Goal: Check status

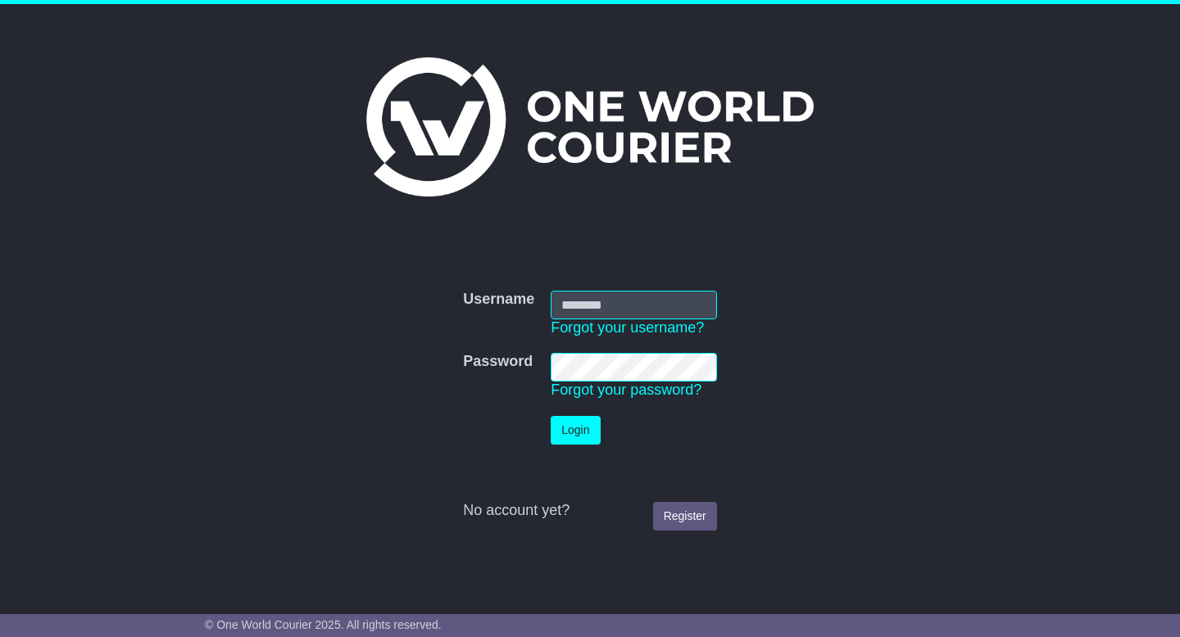
type input "**********"
click at [587, 432] on button "Login" at bounding box center [574, 430] width 49 height 29
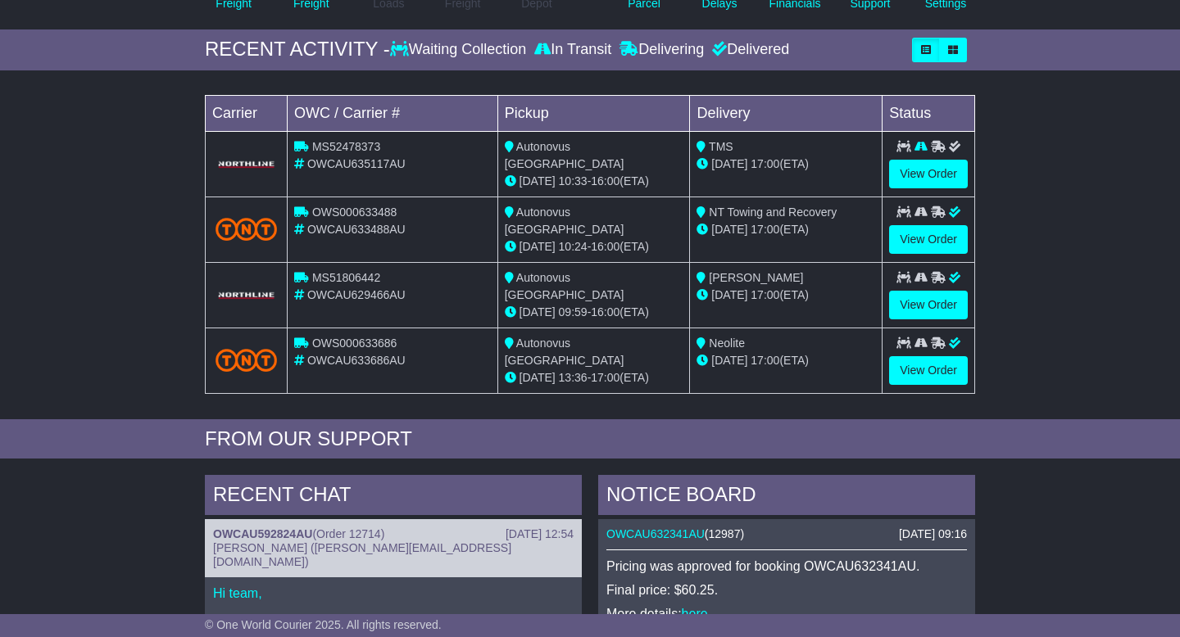
scroll to position [220, 0]
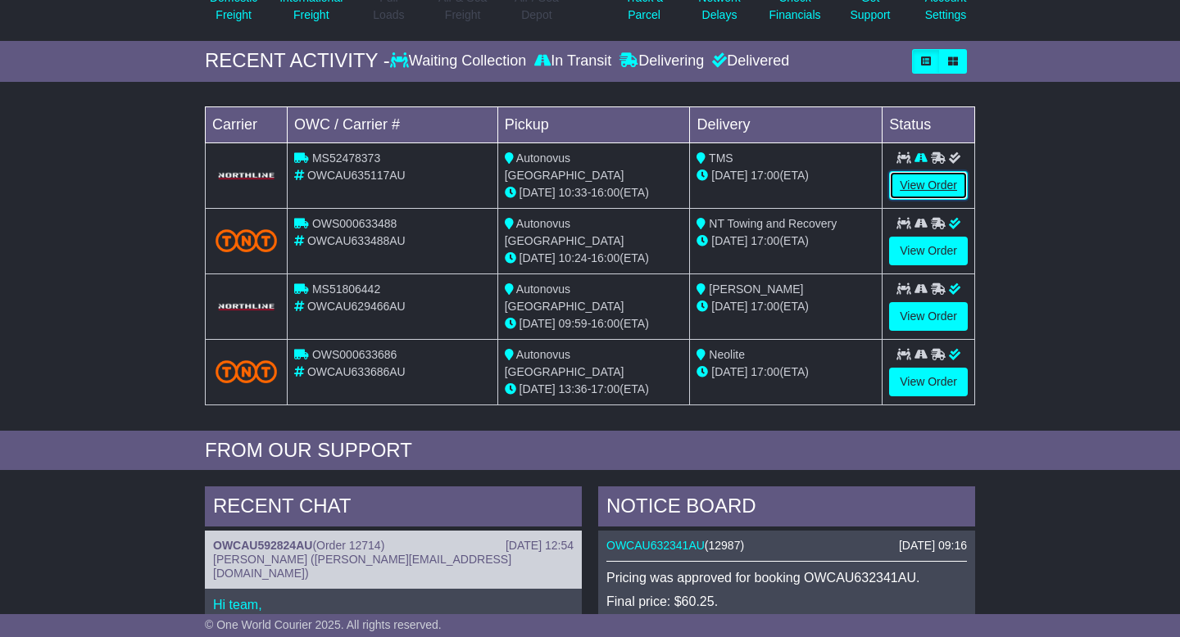
click at [909, 181] on link "View Order" at bounding box center [928, 185] width 79 height 29
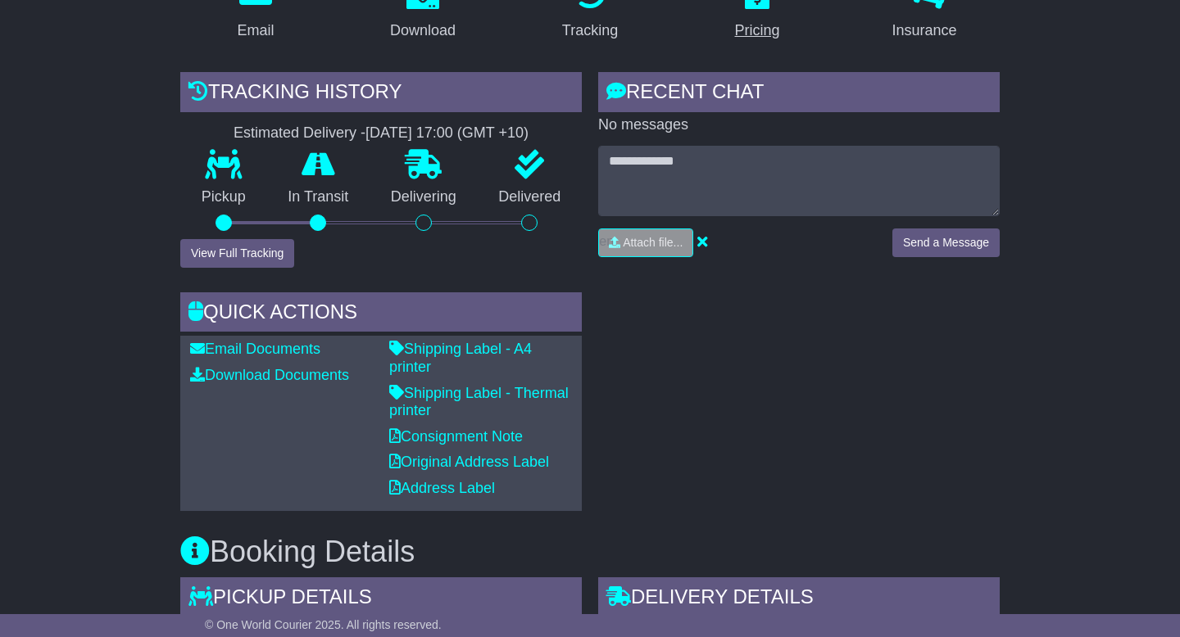
scroll to position [224, 0]
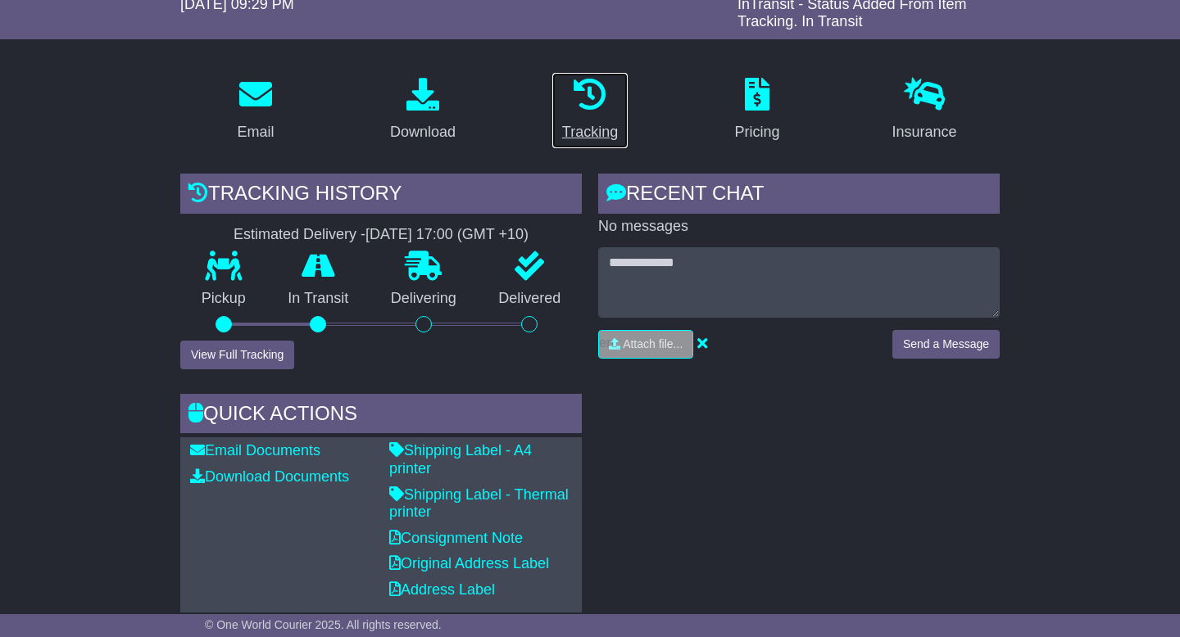
click at [591, 121] on div "Tracking" at bounding box center [590, 132] width 56 height 22
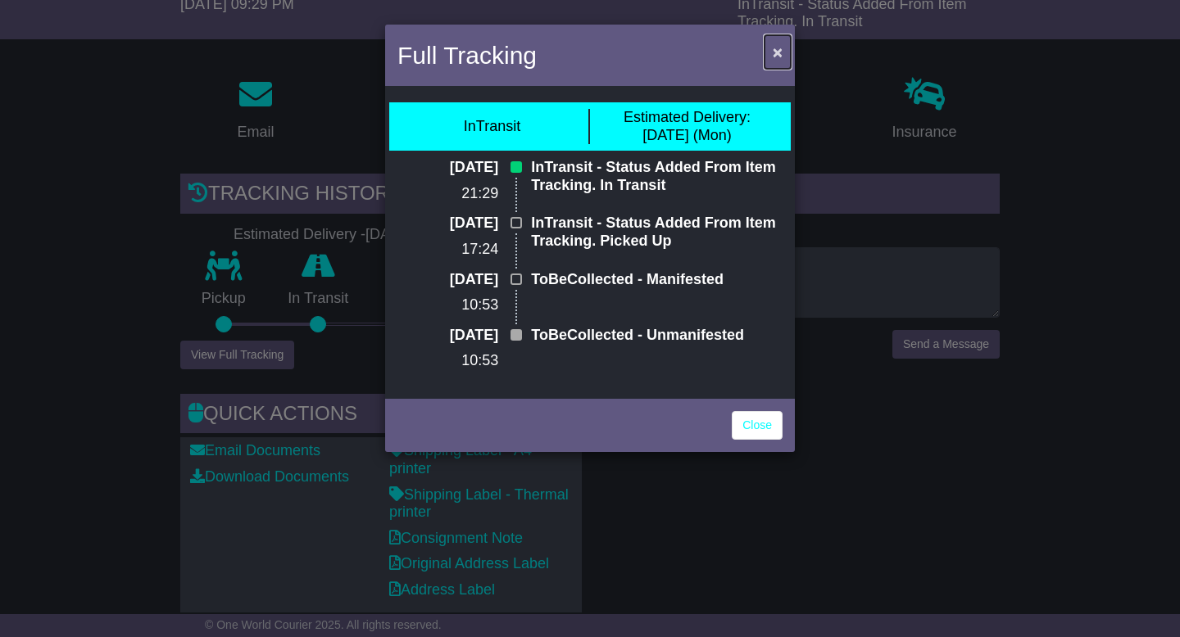
click at [776, 56] on span "×" at bounding box center [777, 52] width 10 height 19
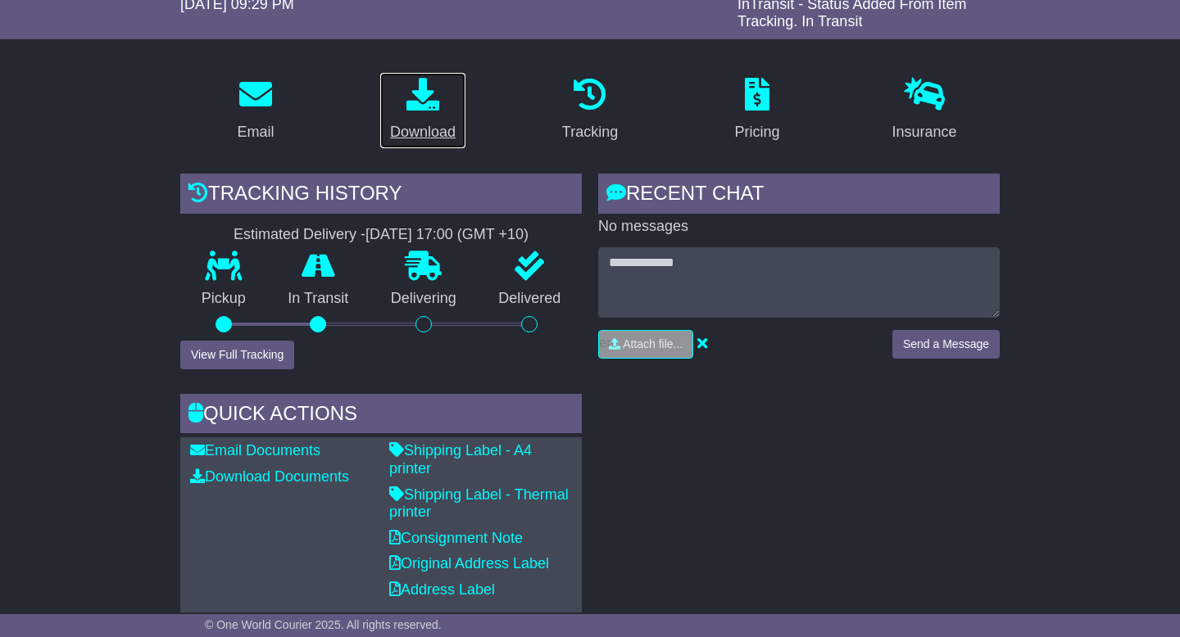
click at [424, 130] on div "Download" at bounding box center [423, 132] width 66 height 22
click at [607, 129] on div "Tracking" at bounding box center [590, 132] width 56 height 22
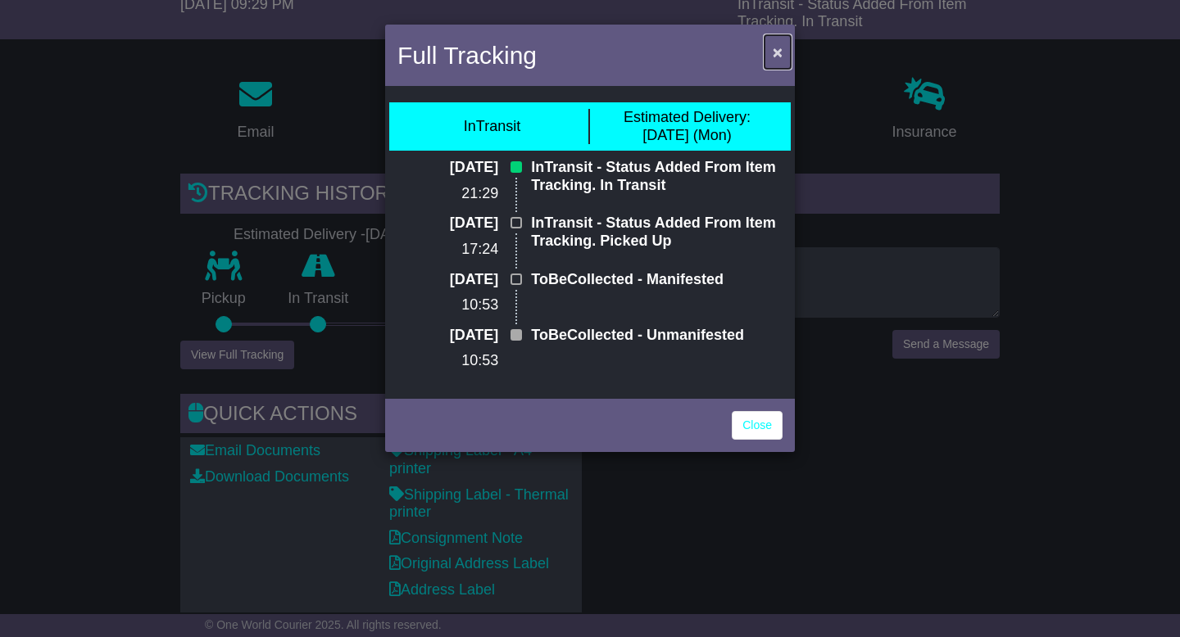
click at [783, 52] on button "×" at bounding box center [777, 52] width 26 height 34
